Goal: Task Accomplishment & Management: Use online tool/utility

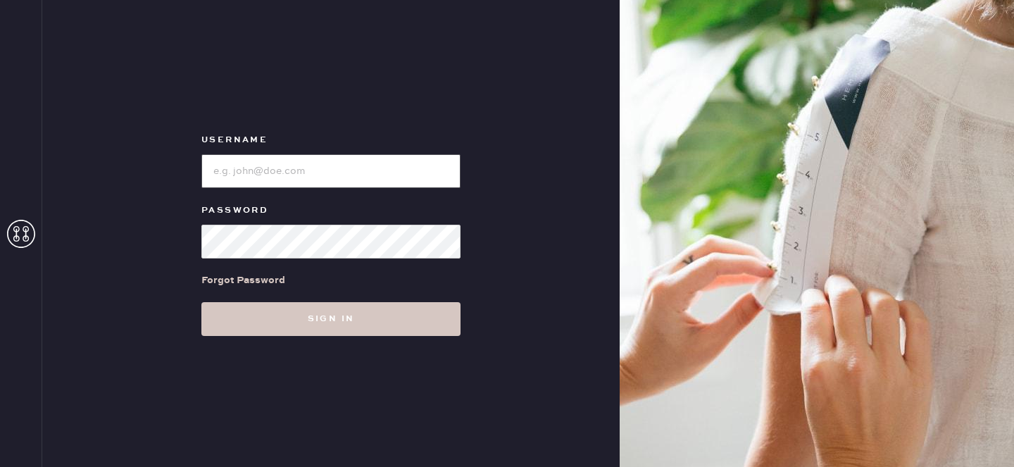
type input "reformationdomainnorthsideaustin"
click at [314, 327] on button "Sign in" at bounding box center [330, 319] width 259 height 34
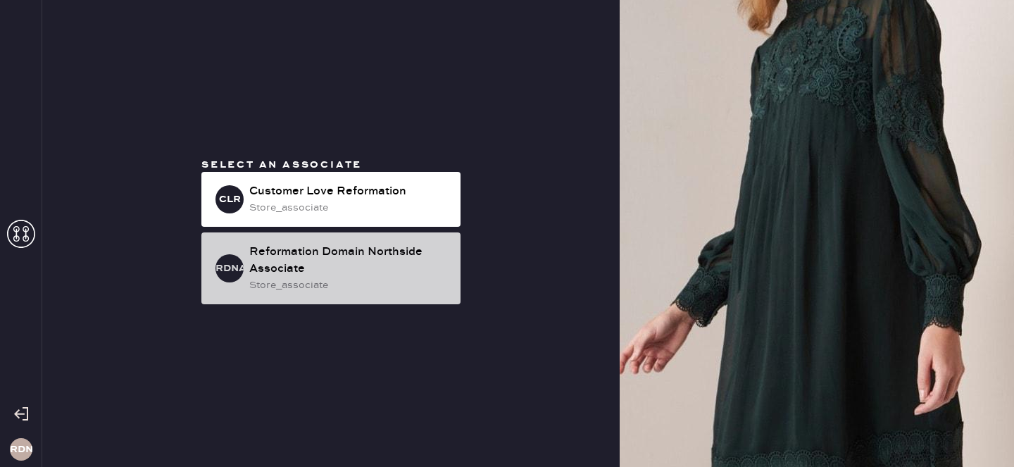
click at [330, 264] on div "Reformation Domain Northside Associate" at bounding box center [349, 261] width 200 height 34
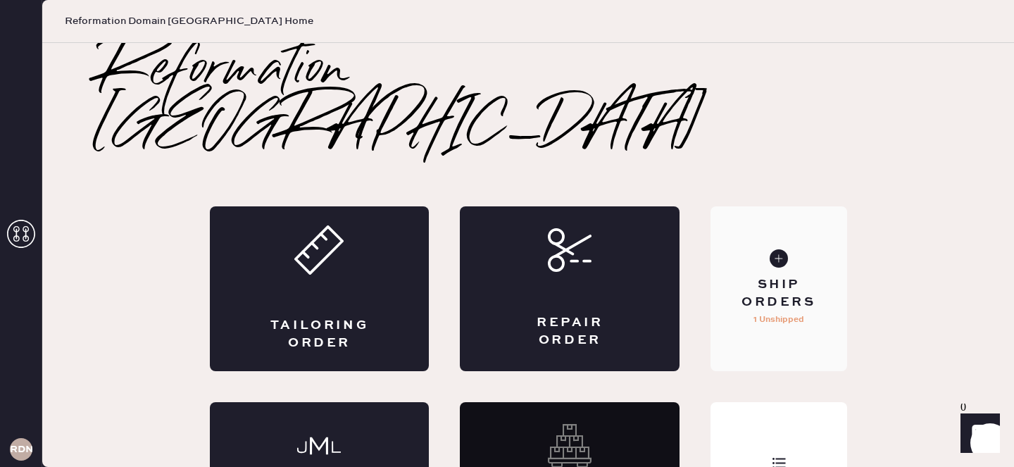
click at [796, 281] on div "Ship Orders 1 Unshipped" at bounding box center [779, 288] width 136 height 165
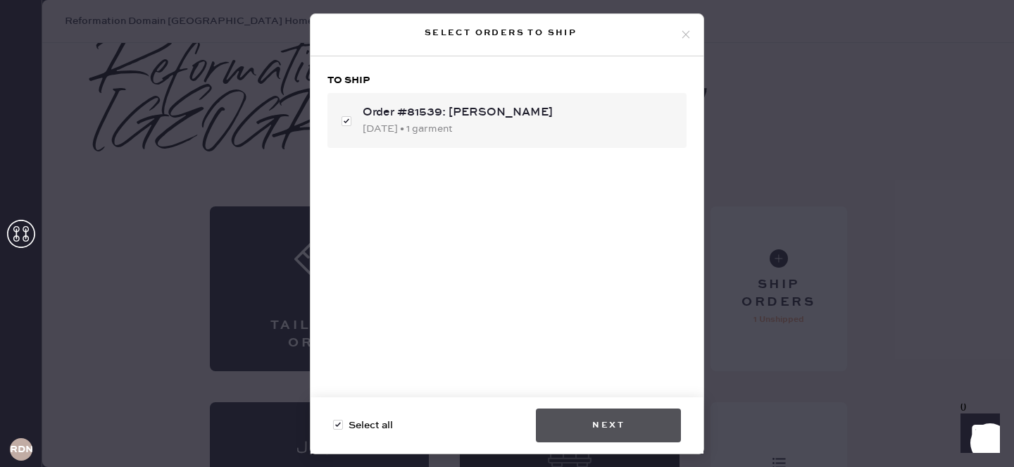
click at [622, 427] on button "Next" at bounding box center [608, 425] width 145 height 34
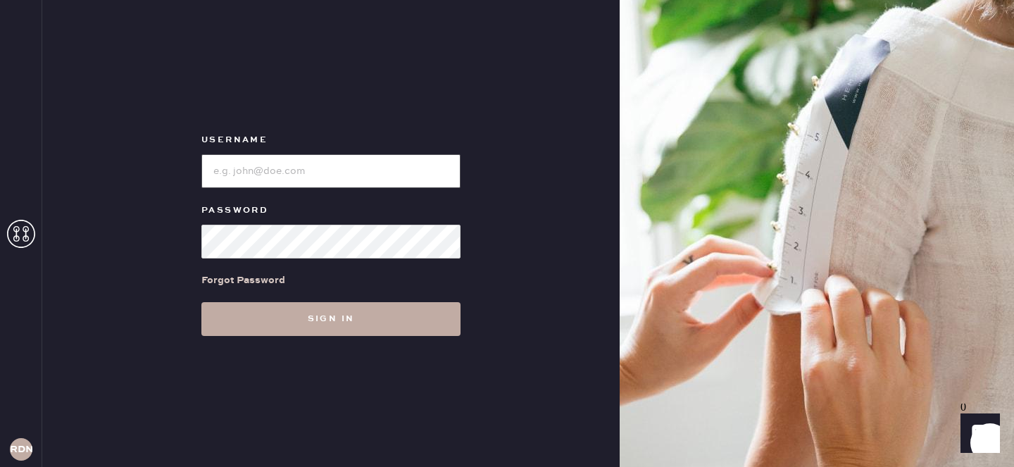
type input "reformationdomainnorthsideaustin"
click at [336, 323] on button "Sign in" at bounding box center [330, 319] width 259 height 34
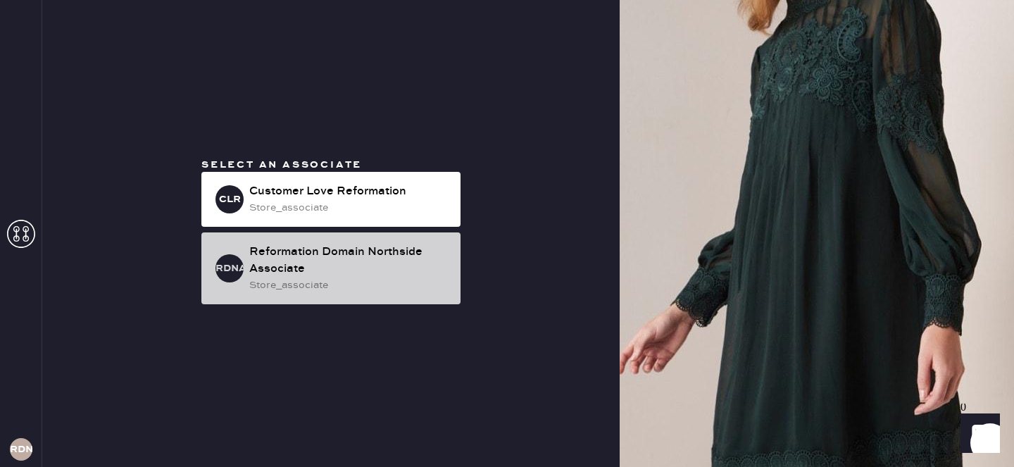
click at [363, 258] on div "Reformation Domain Northside Associate" at bounding box center [349, 261] width 200 height 34
